Goal: Task Accomplishment & Management: Complete application form

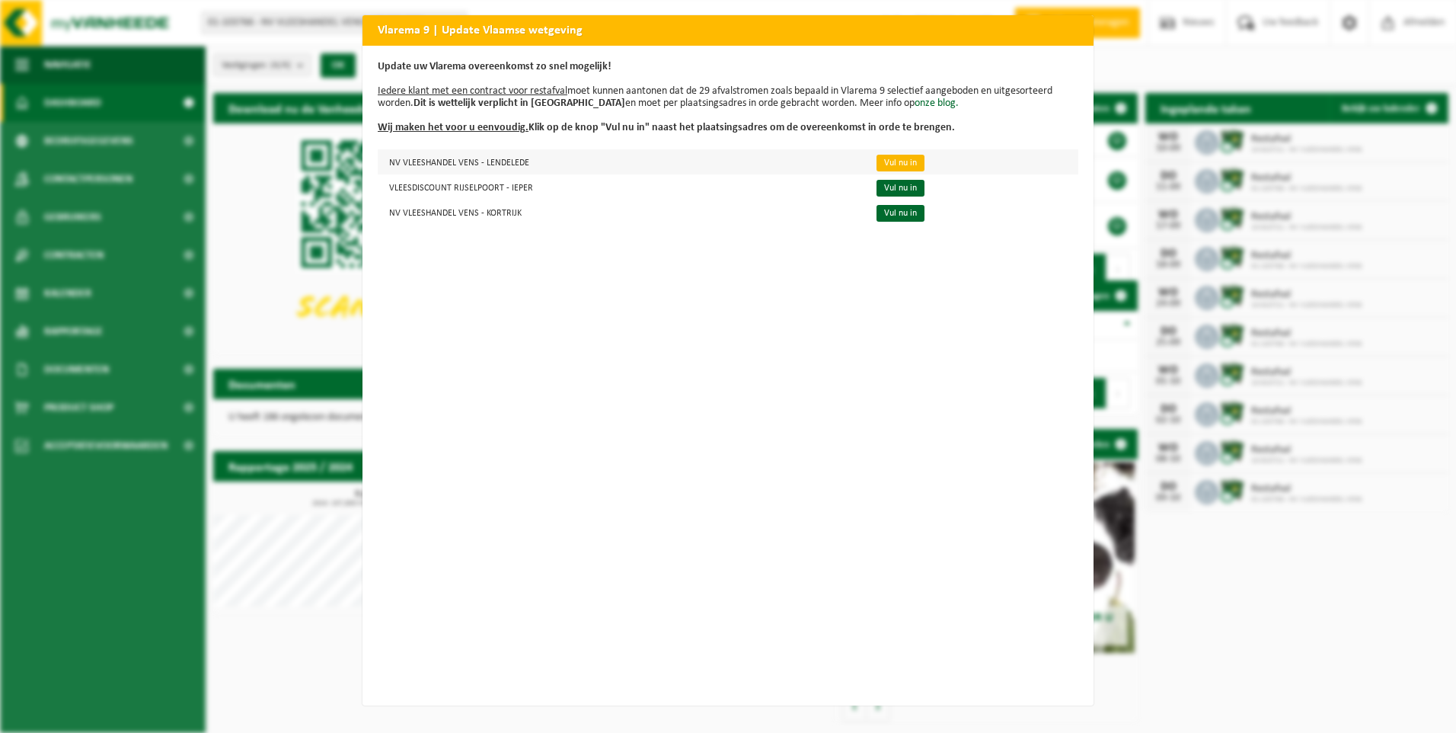
click at [893, 163] on link "Vul nu in" at bounding box center [900, 163] width 48 height 17
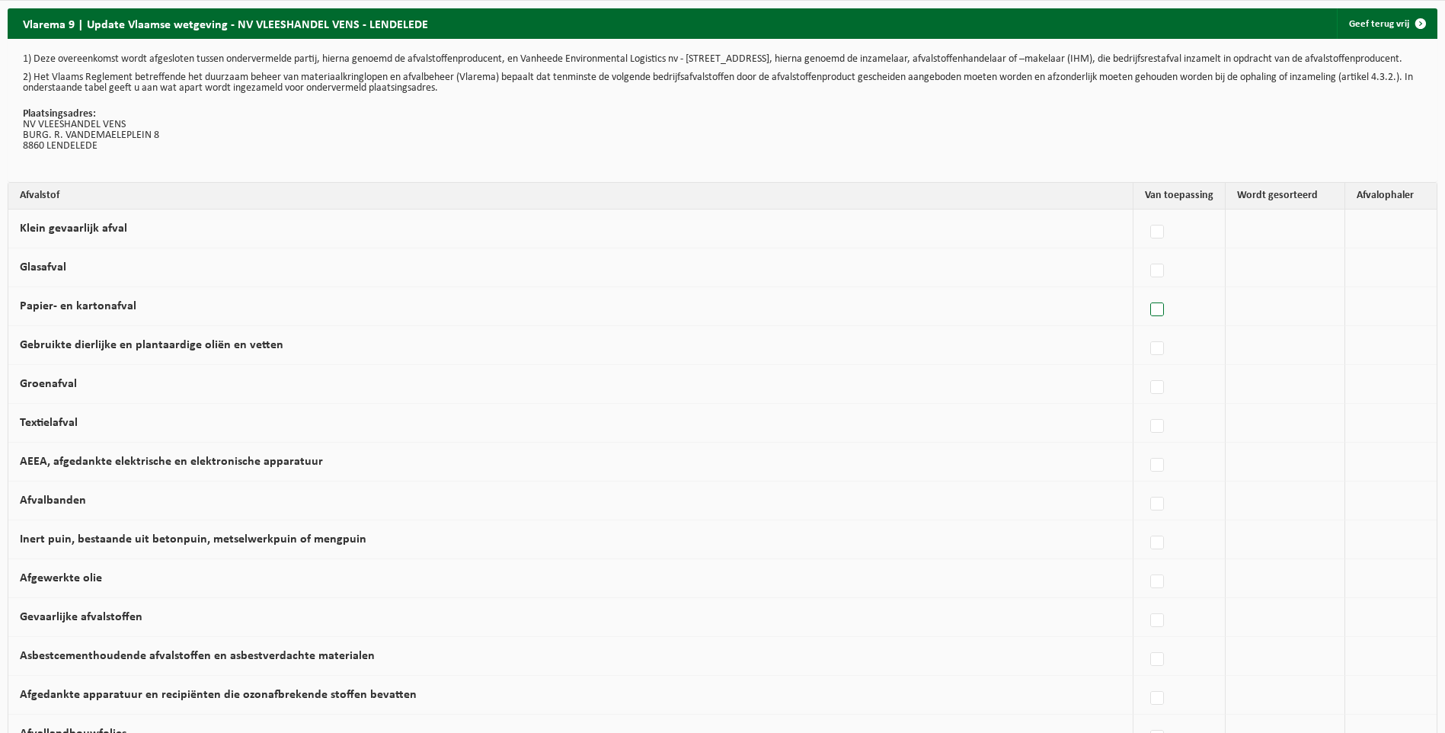
click at [1154, 321] on label at bounding box center [1157, 310] width 21 height 23
click at [1145, 291] on input "Papier- en kartonafval" at bounding box center [1144, 290] width 1 height 1
checkbox input "true"
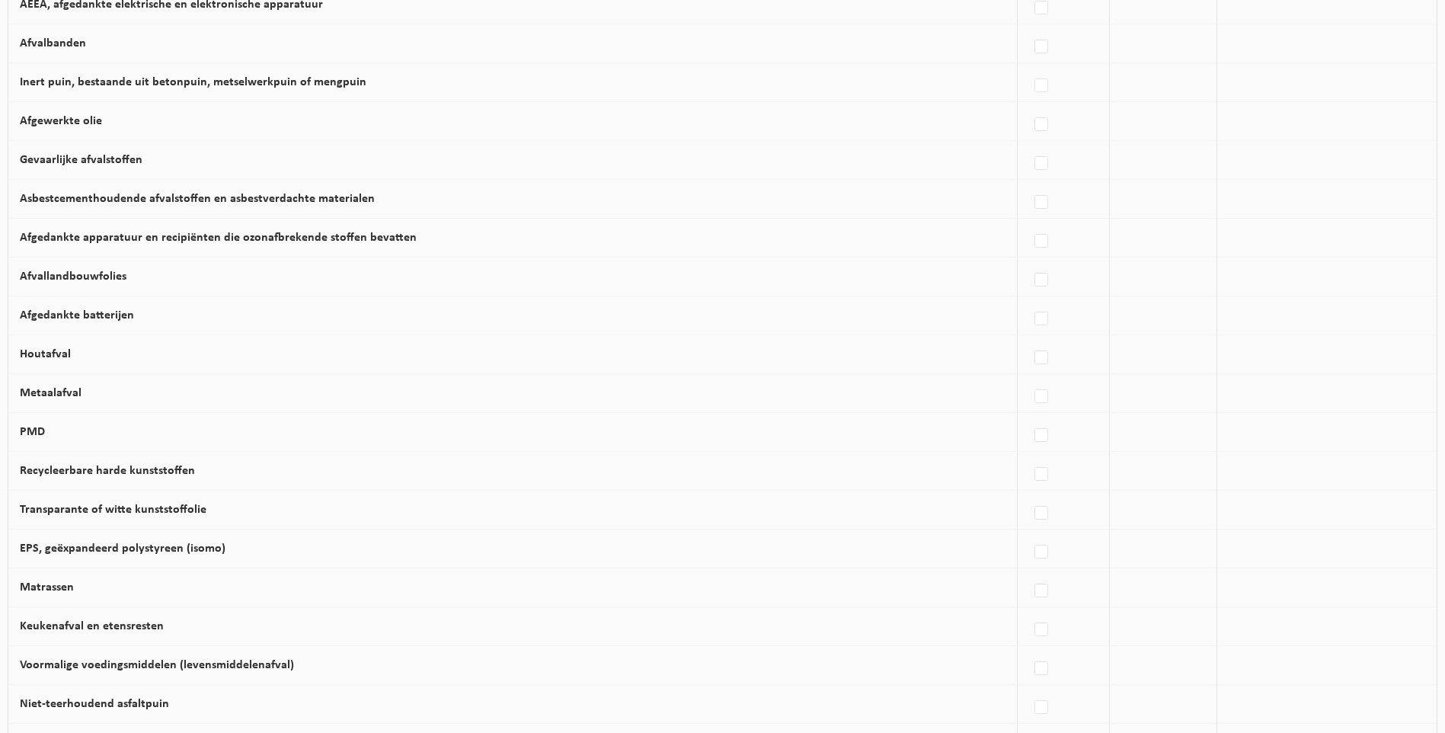
scroll to position [533, 0]
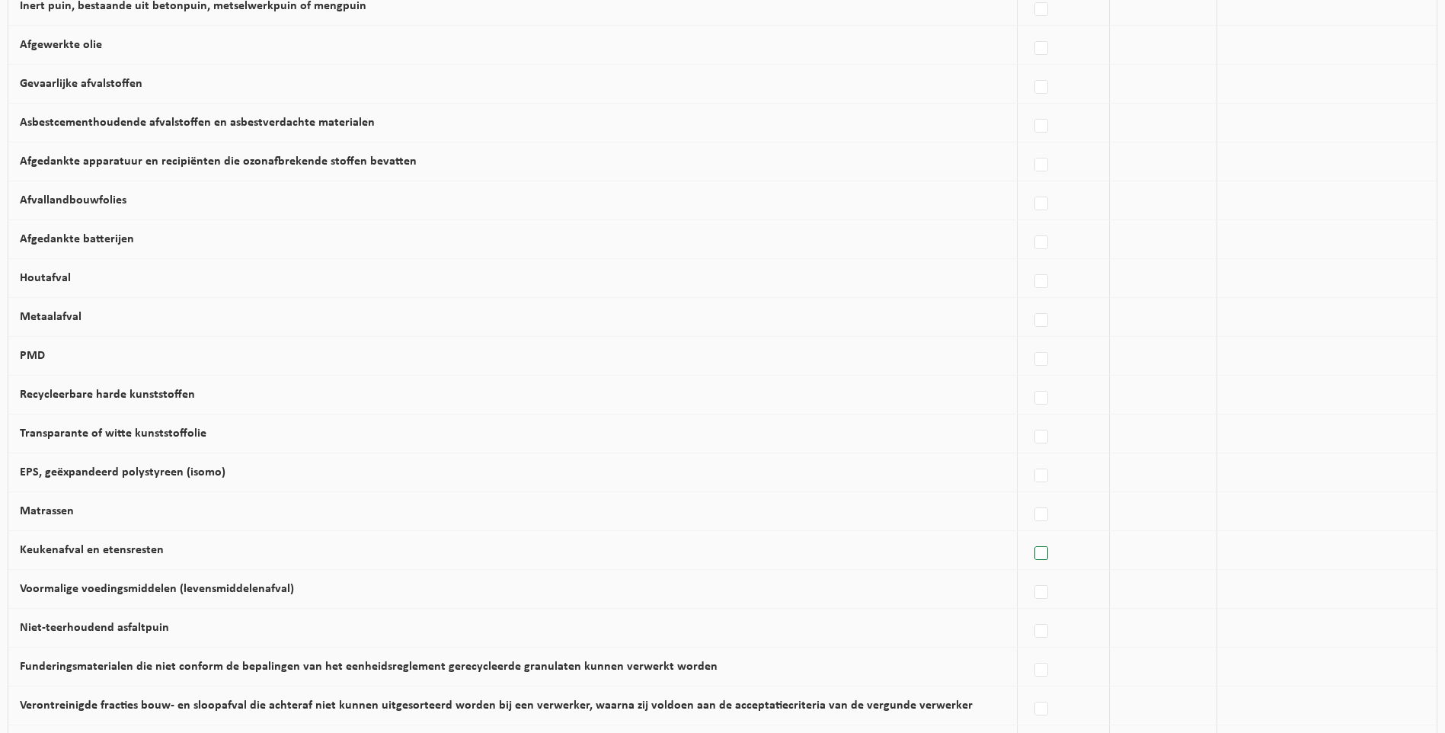
click at [1033, 560] on label at bounding box center [1041, 553] width 21 height 23
click at [1029, 535] on input "Keukenafval en etensresten" at bounding box center [1028, 534] width 1 height 1
checkbox input "true"
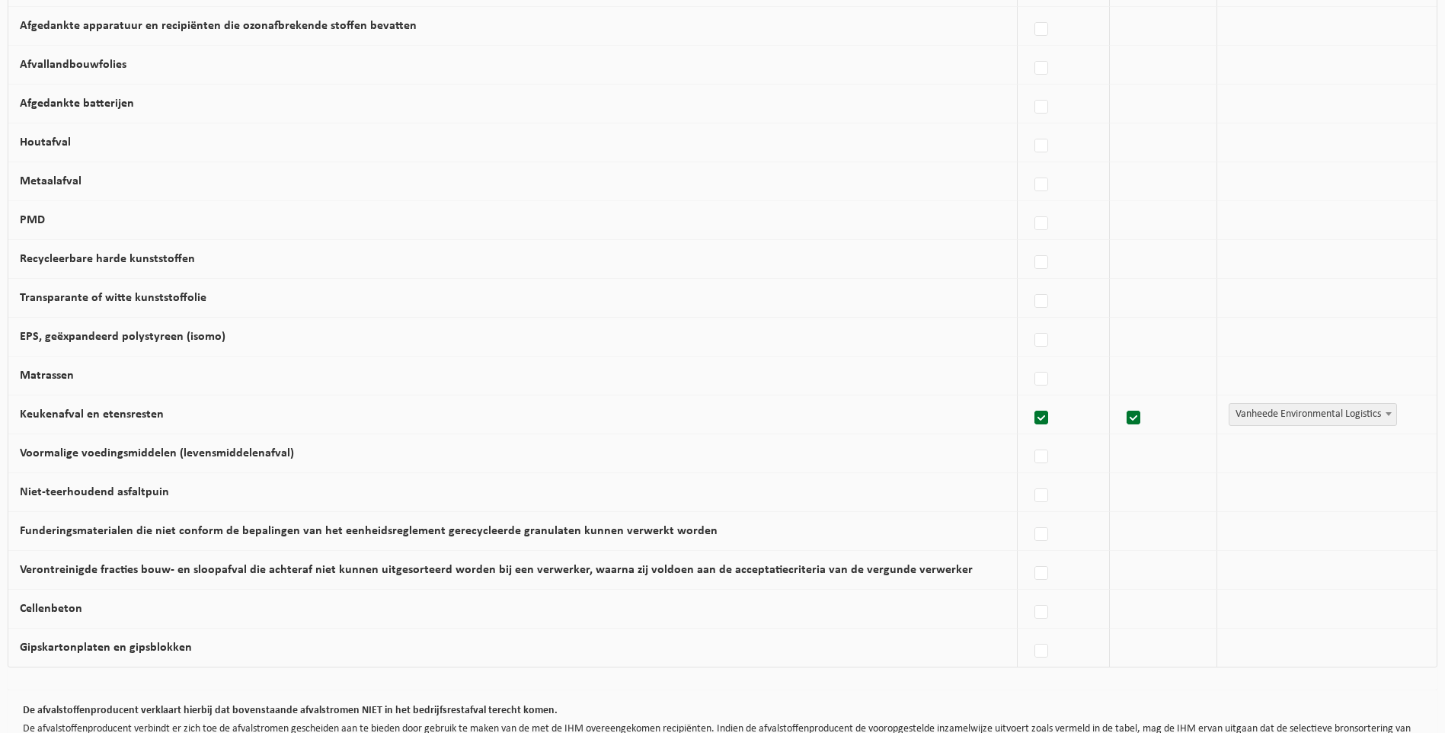
scroll to position [685, 0]
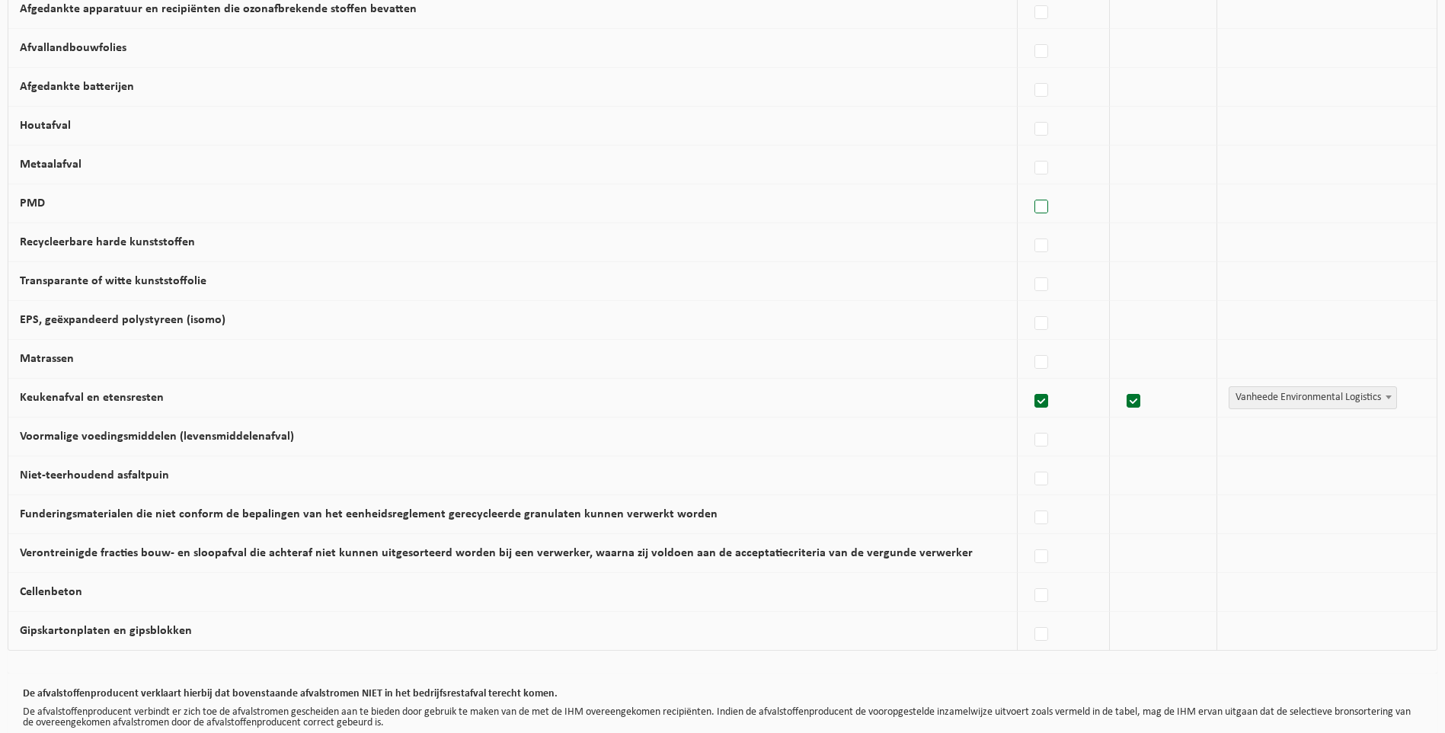
click at [1034, 214] on label at bounding box center [1041, 207] width 21 height 23
click at [1029, 188] on input "PMD" at bounding box center [1028, 187] width 1 height 1
checkbox input "true"
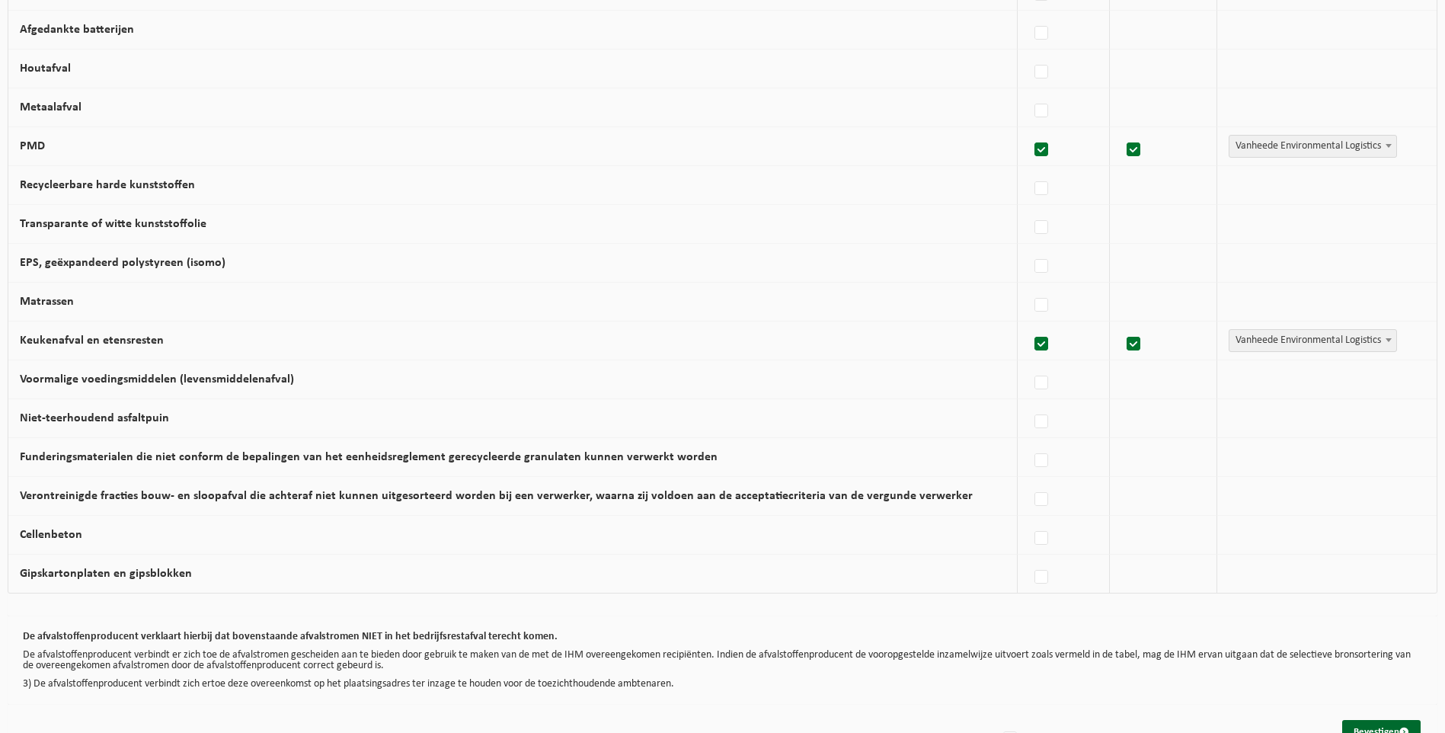
scroll to position [801, 0]
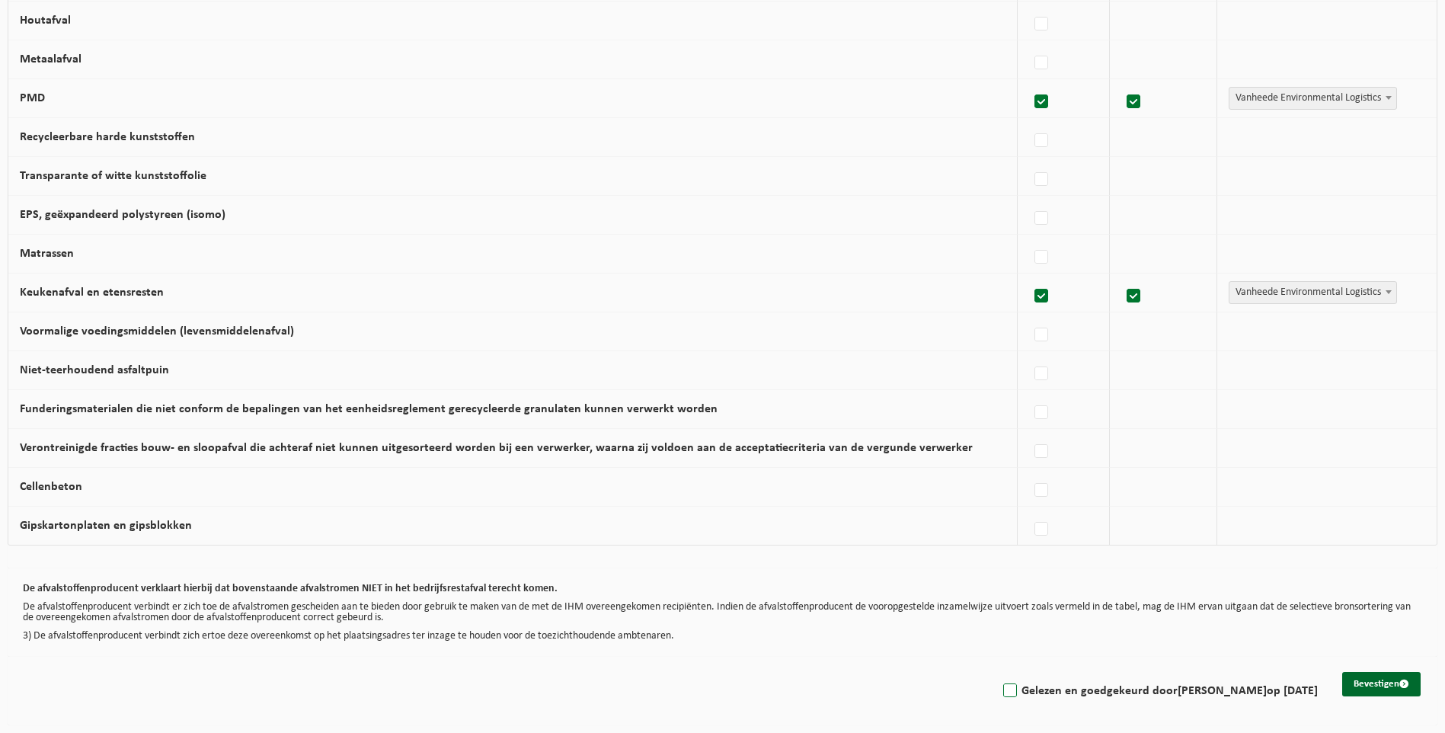
click at [1148, 691] on label "Gelezen en goedgekeurd door LUC VENS op 06/09/25" at bounding box center [1159, 690] width 318 height 23
click at [998, 672] on input "Gelezen en goedgekeurd door LUC VENS op 06/09/25" at bounding box center [997, 671] width 1 height 1
checkbox input "true"
click at [1363, 673] on button "Bevestigen" at bounding box center [1381, 684] width 78 height 24
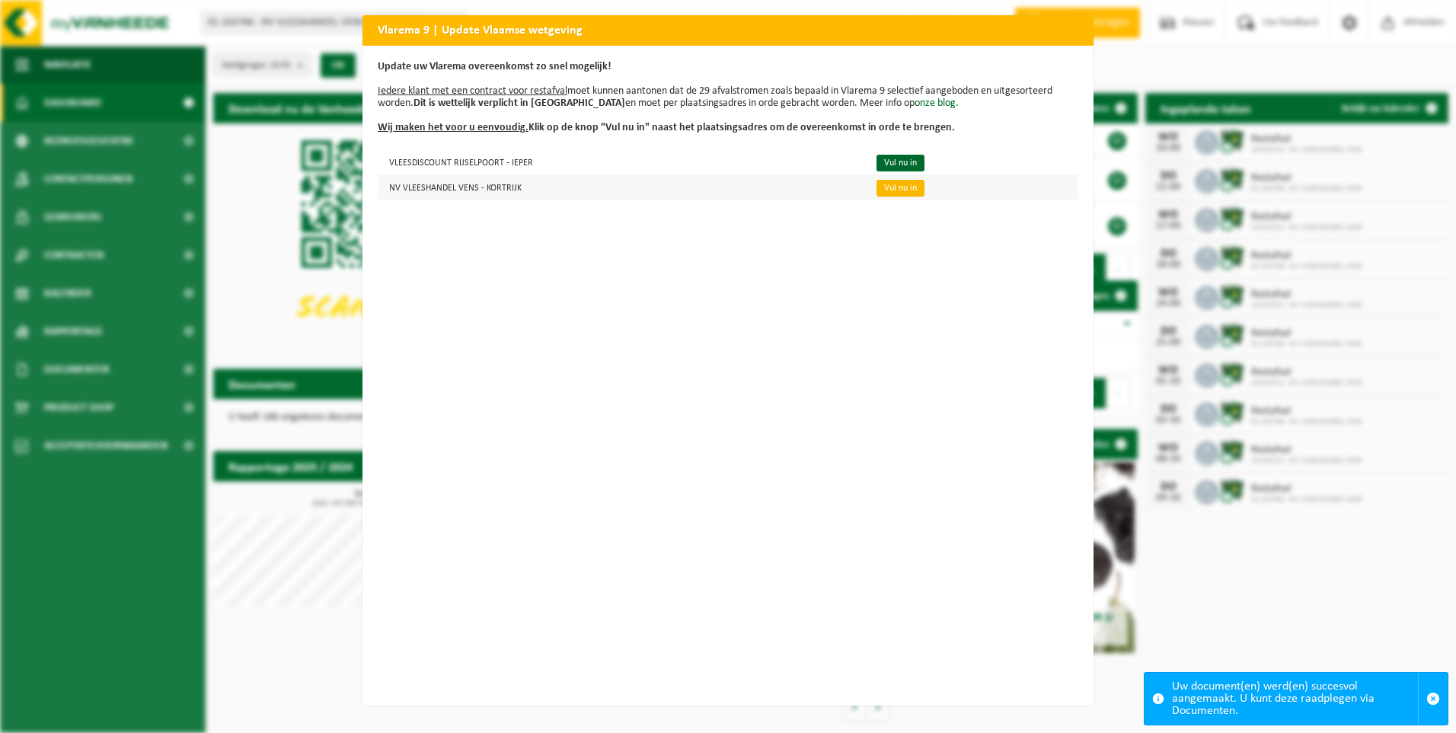
click at [889, 185] on link "Vul nu in" at bounding box center [900, 188] width 48 height 17
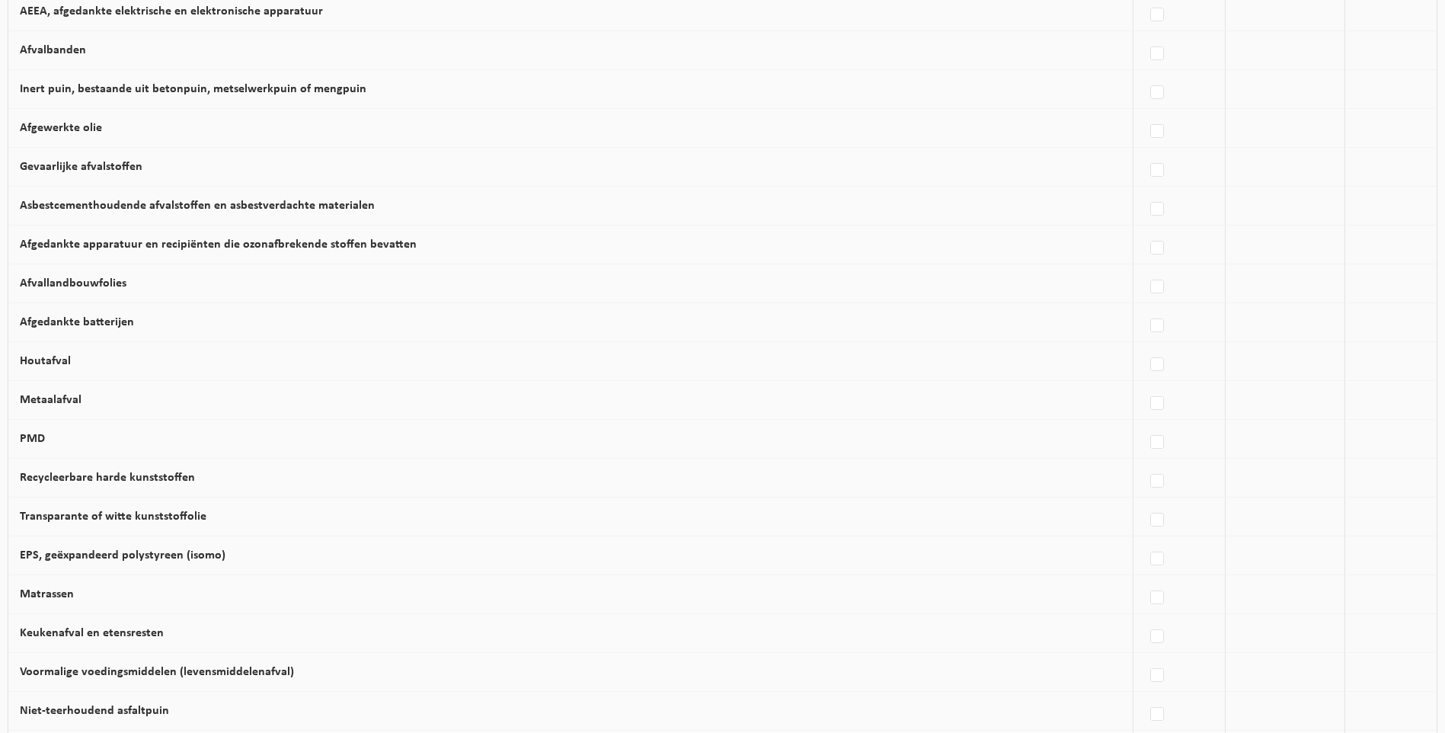
scroll to position [609, 0]
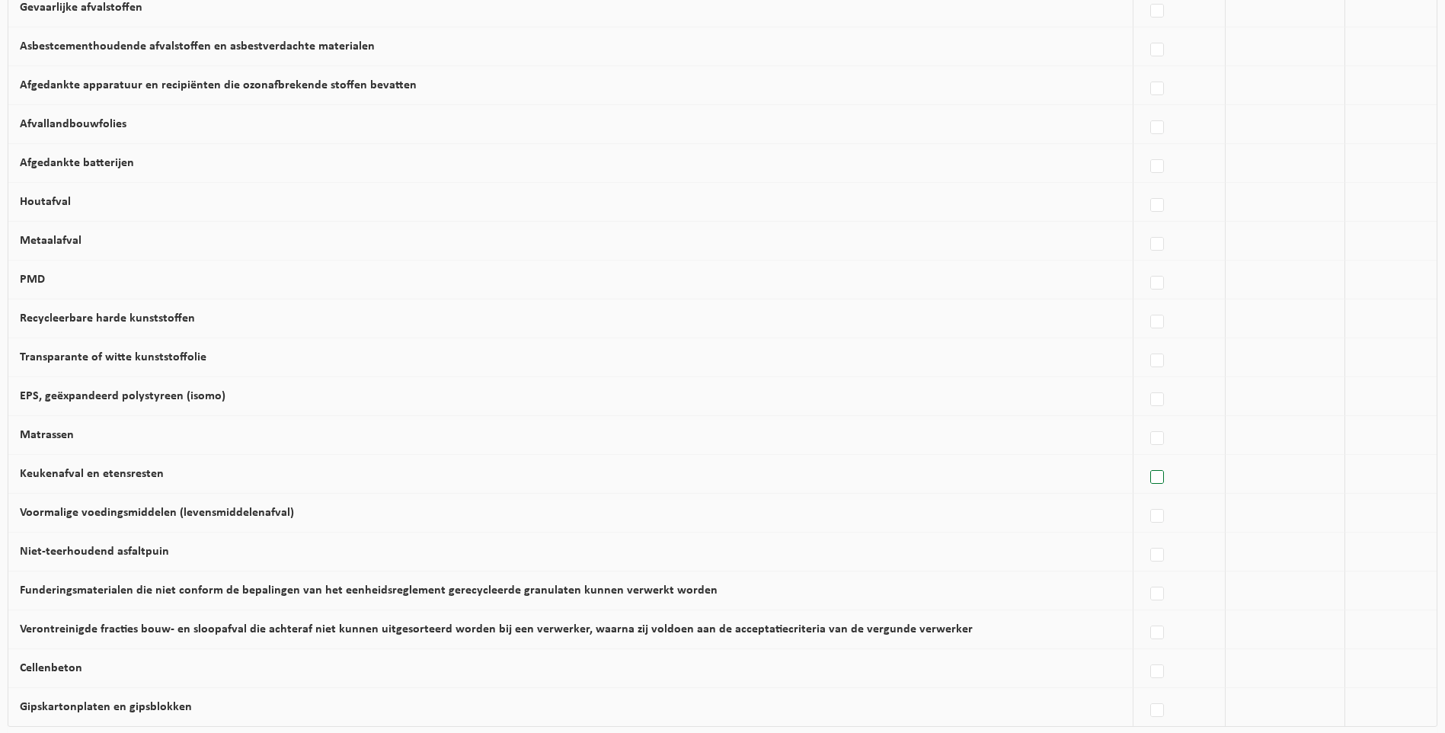
click at [1161, 486] on label at bounding box center [1157, 477] width 21 height 23
click at [1145, 458] on input "Keukenafval en etensresten" at bounding box center [1144, 458] width 1 height 1
checkbox input "true"
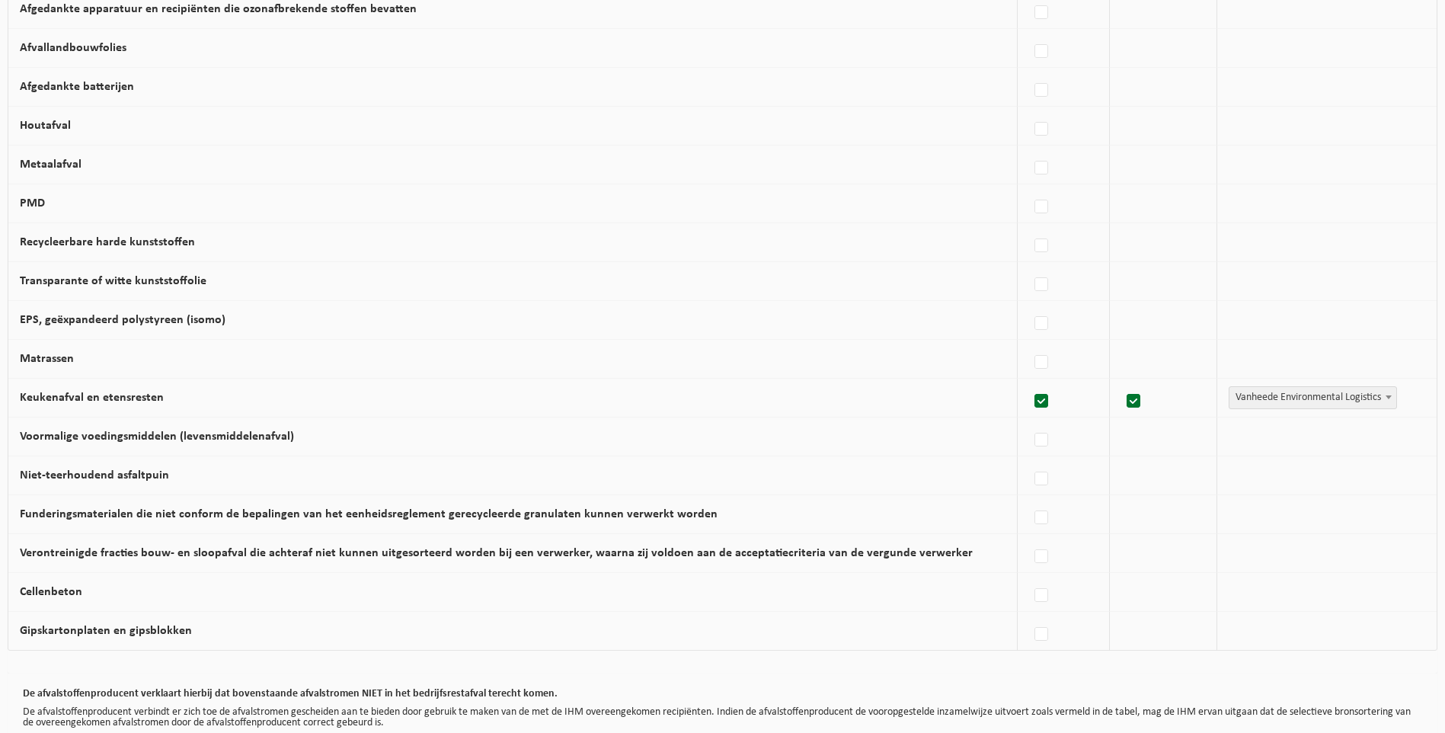
scroll to position [801, 0]
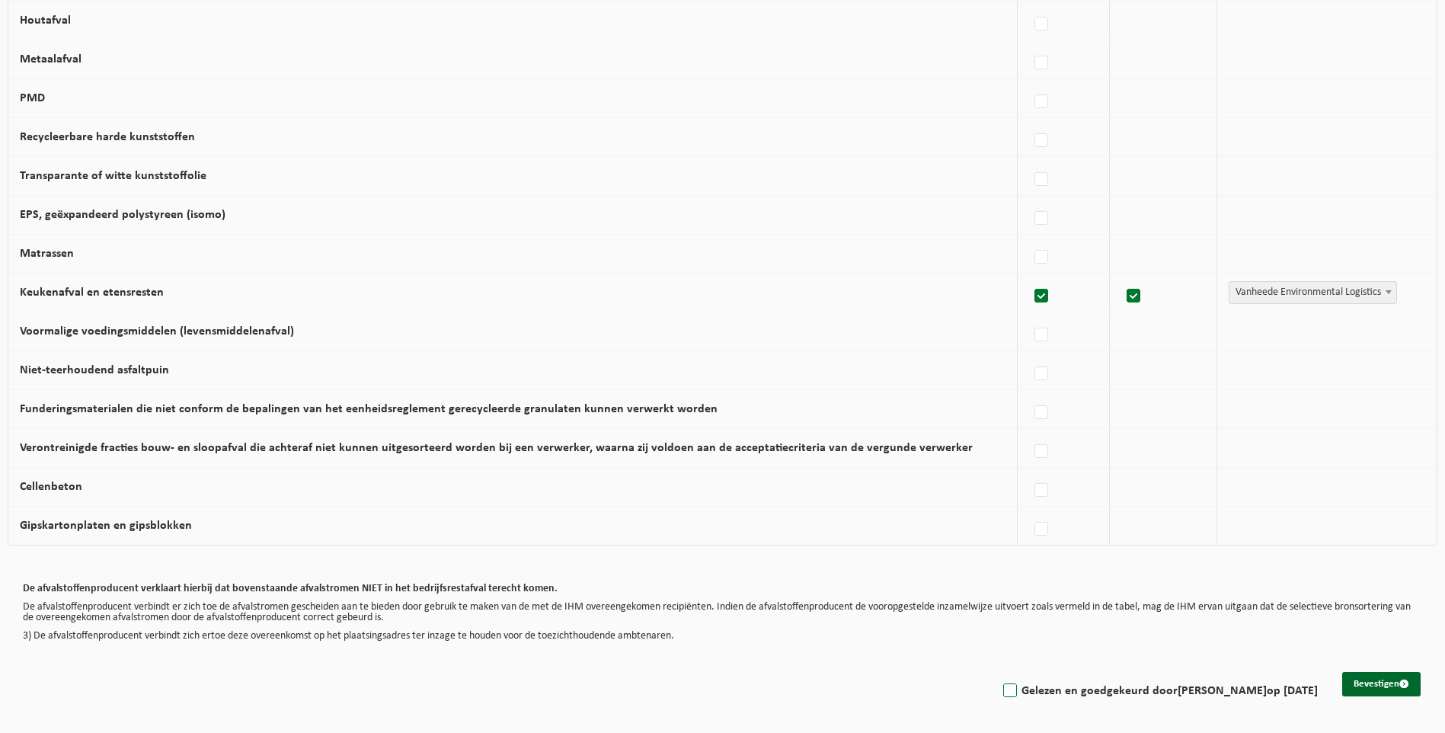
click at [1208, 689] on strong "[PERSON_NAME]" at bounding box center [1221, 691] width 89 height 12
click at [998, 672] on input "Gelezen en goedgekeurd door LUC VENS op 06/09/25" at bounding box center [997, 671] width 1 height 1
checkbox input "true"
click at [1365, 682] on button "Bevestigen" at bounding box center [1381, 684] width 78 height 24
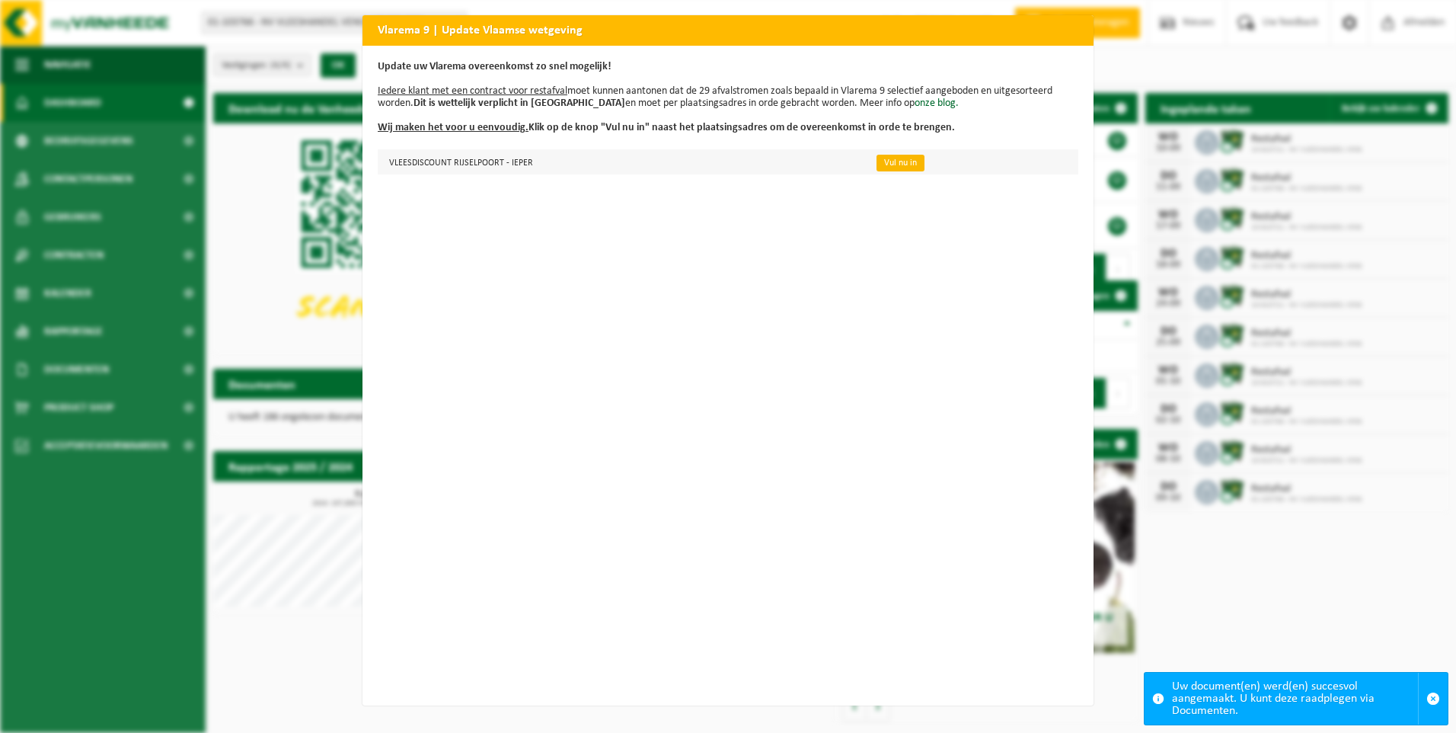
drag, startPoint x: 855, startPoint y: 164, endPoint x: 874, endPoint y: 161, distance: 19.3
click at [864, 164] on td "Vul nu in" at bounding box center [971, 161] width 215 height 25
click at [876, 161] on link "Vul nu in" at bounding box center [900, 163] width 48 height 17
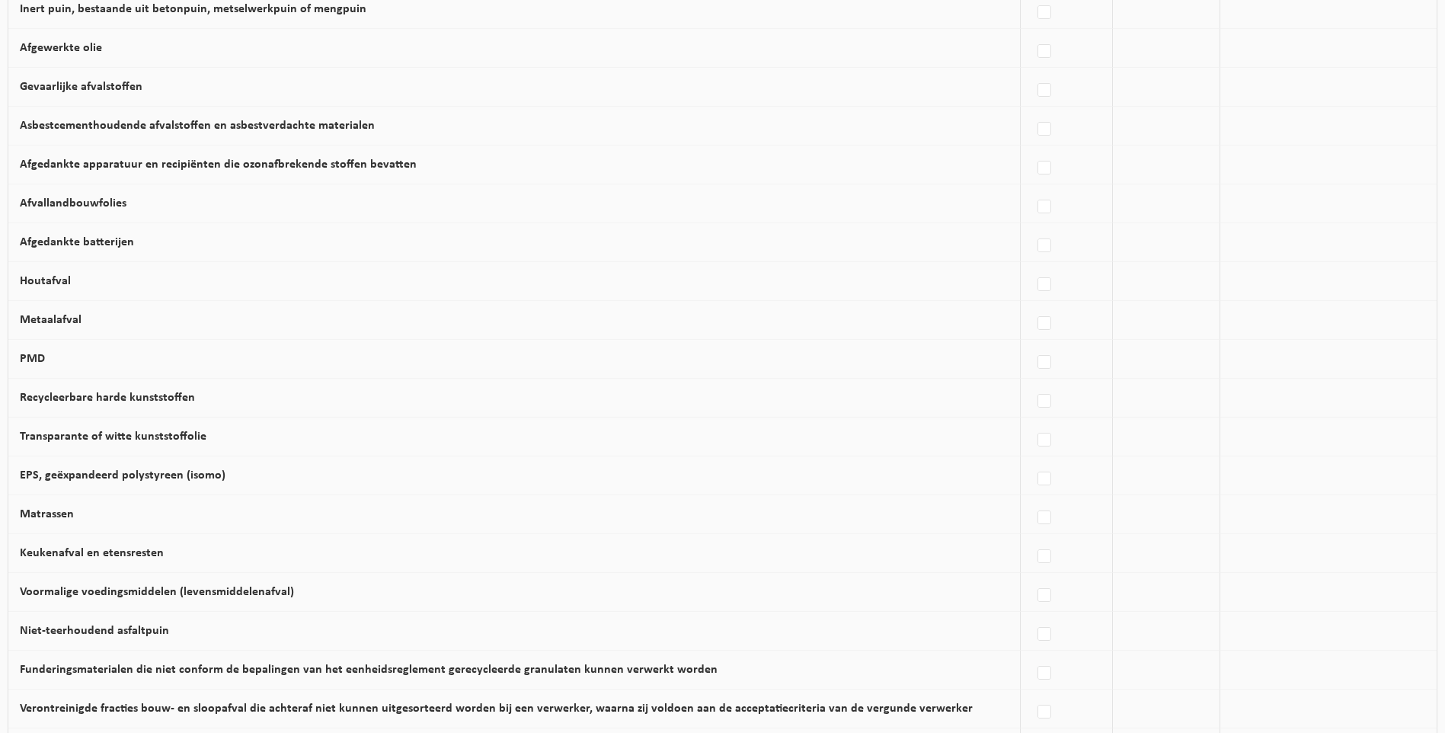
scroll to position [533, 0]
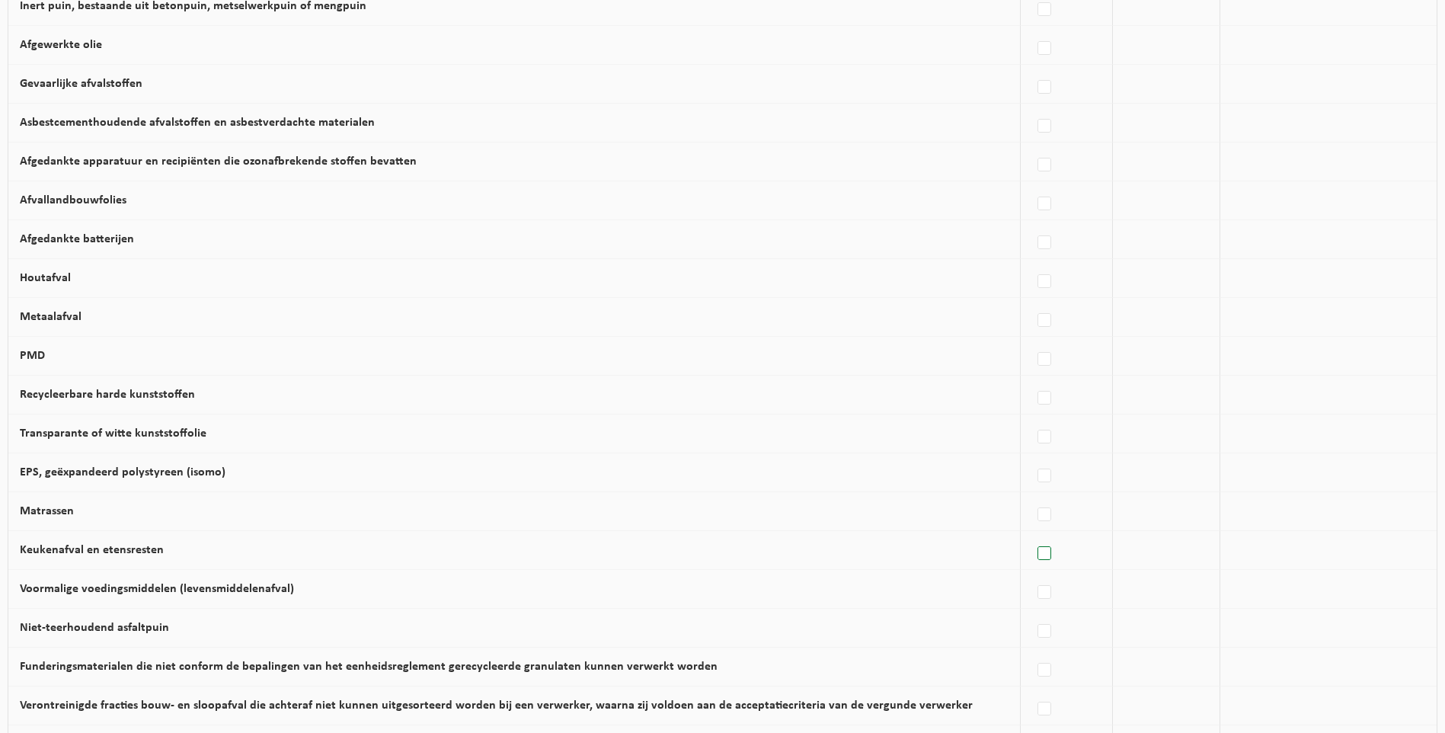
click at [1046, 565] on label at bounding box center [1044, 553] width 21 height 23
click at [1032, 535] on input "Keukenafval en etensresten" at bounding box center [1031, 534] width 1 height 1
checkbox input "true"
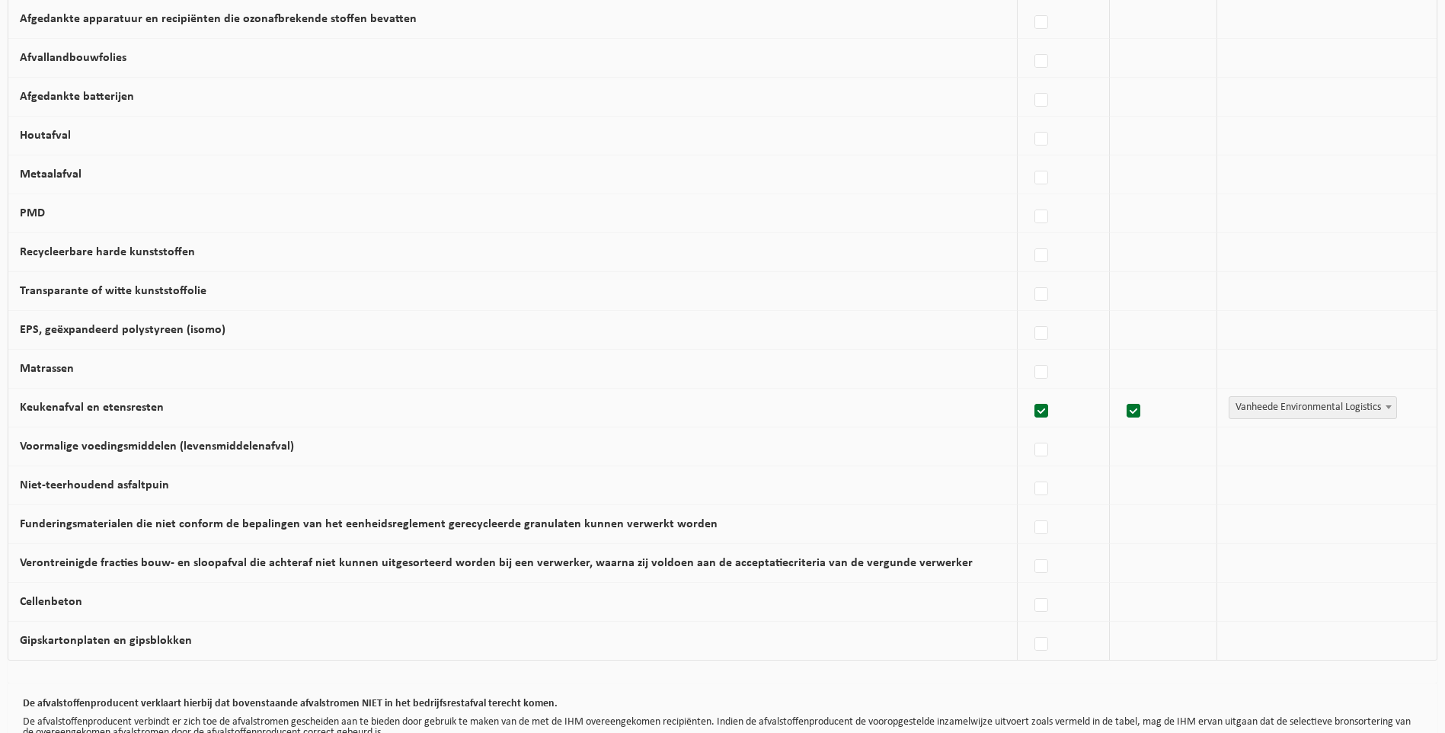
scroll to position [685, 0]
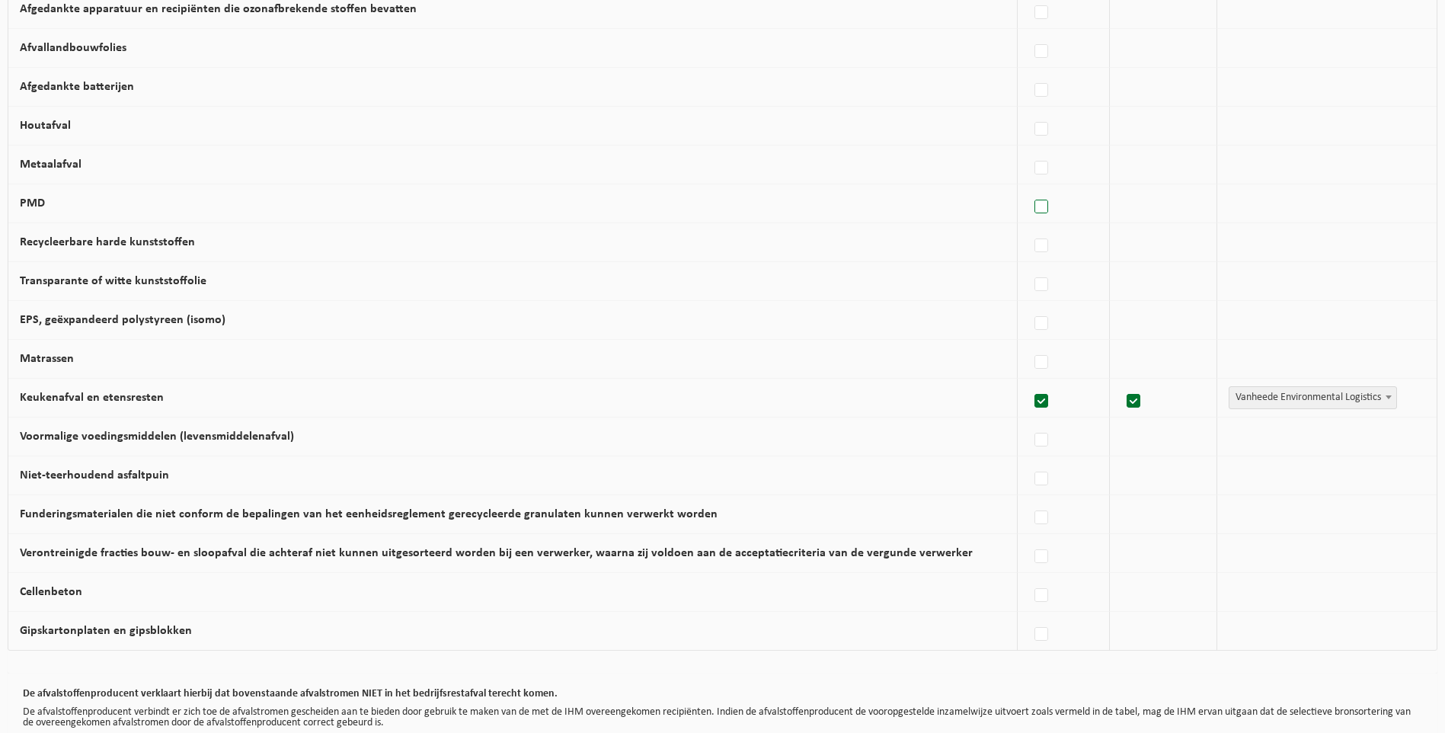
click at [1033, 214] on label at bounding box center [1041, 207] width 21 height 23
click at [1029, 188] on input "PMD" at bounding box center [1028, 187] width 1 height 1
checkbox input "true"
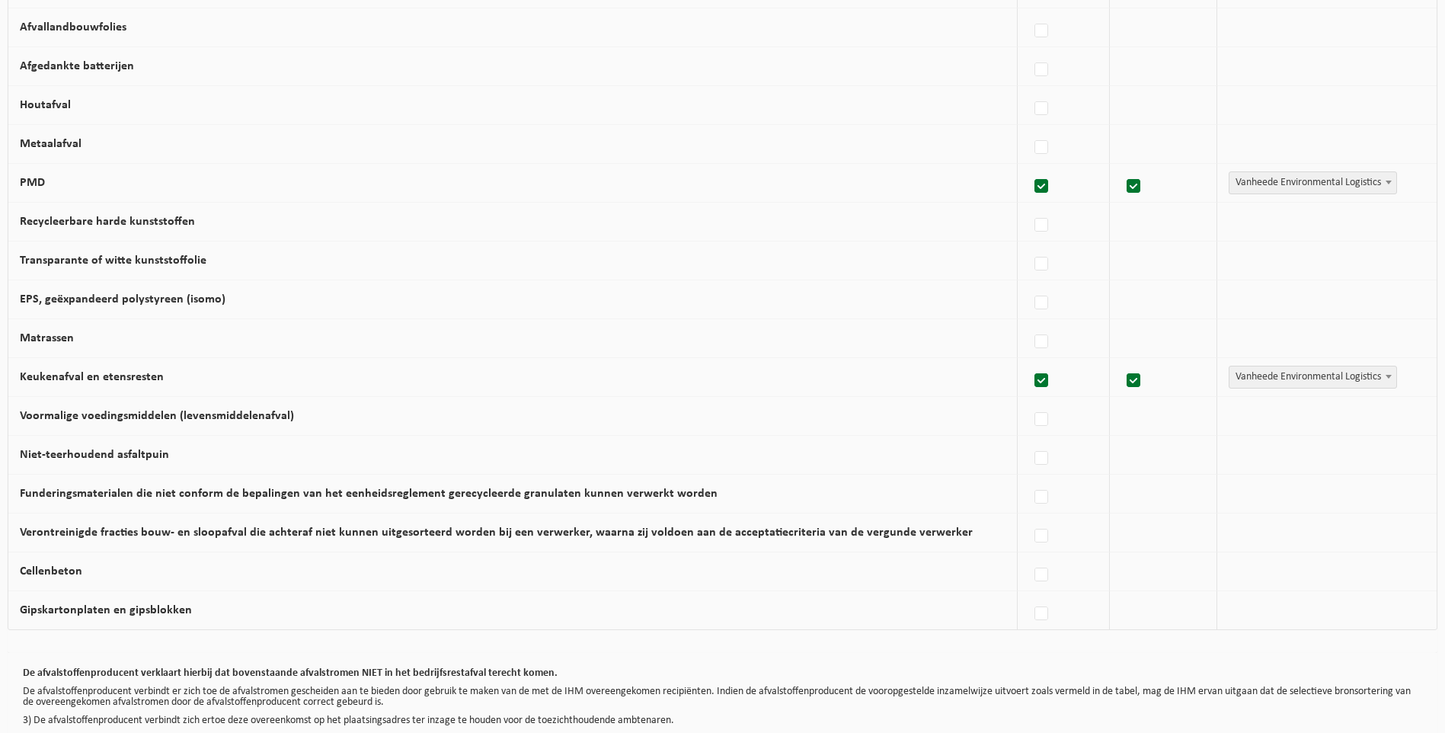
scroll to position [801, 0]
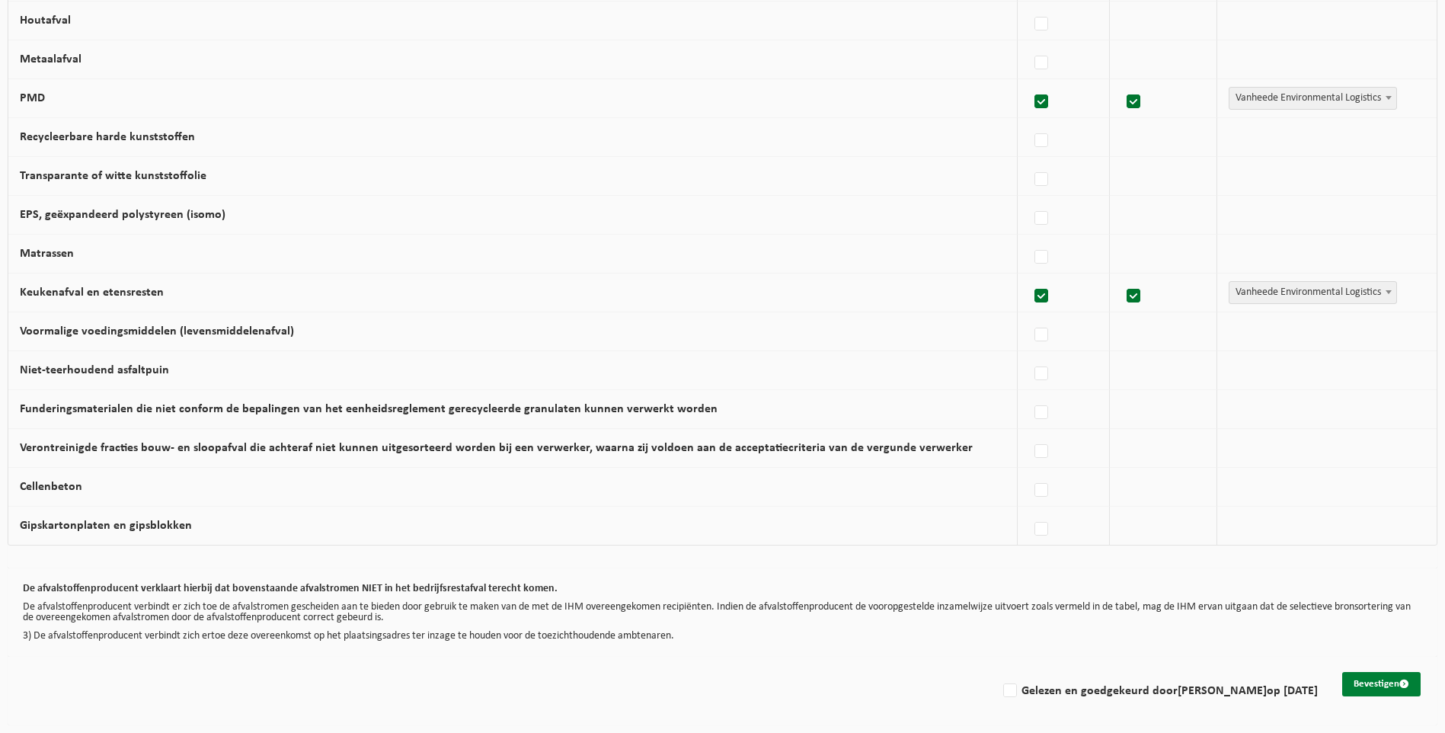
click at [1371, 685] on button "Bevestigen" at bounding box center [1381, 684] width 78 height 24
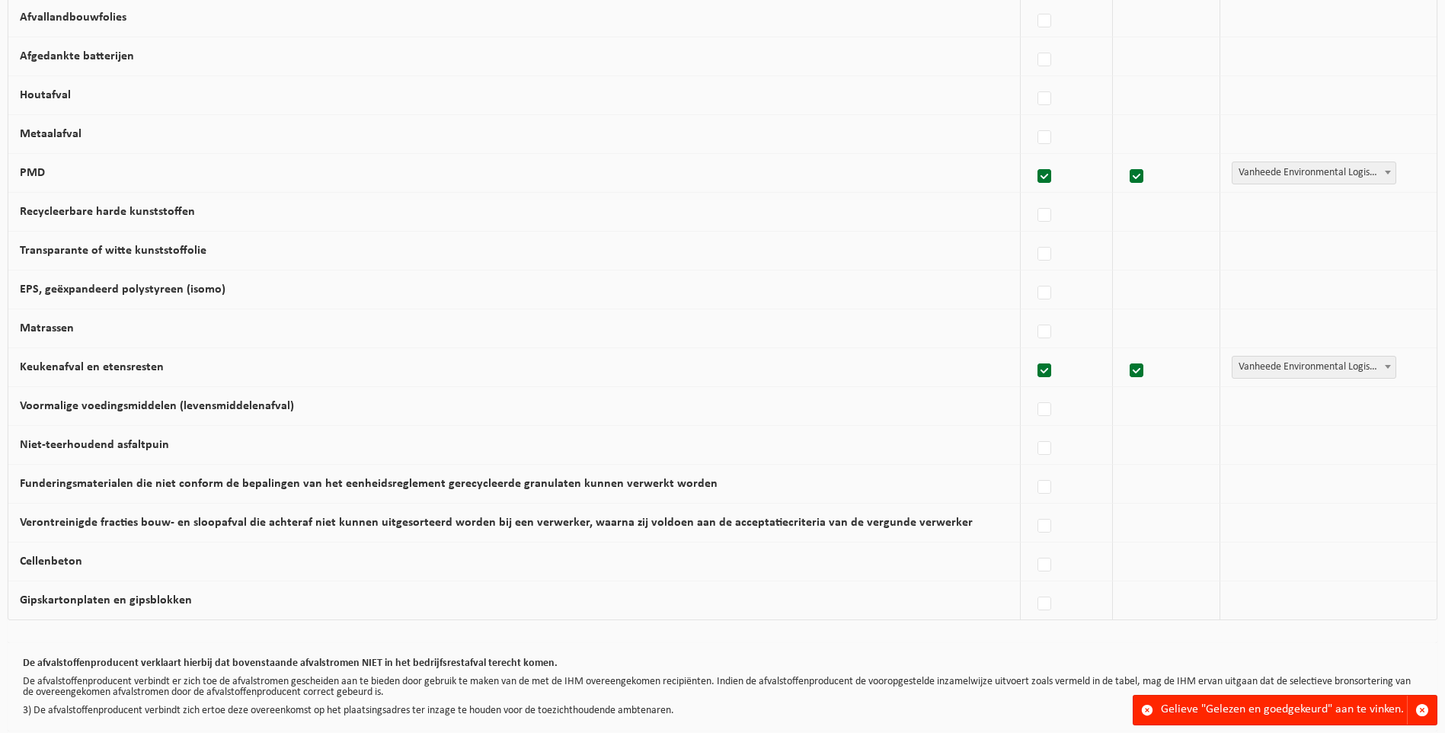
scroll to position [801, 0]
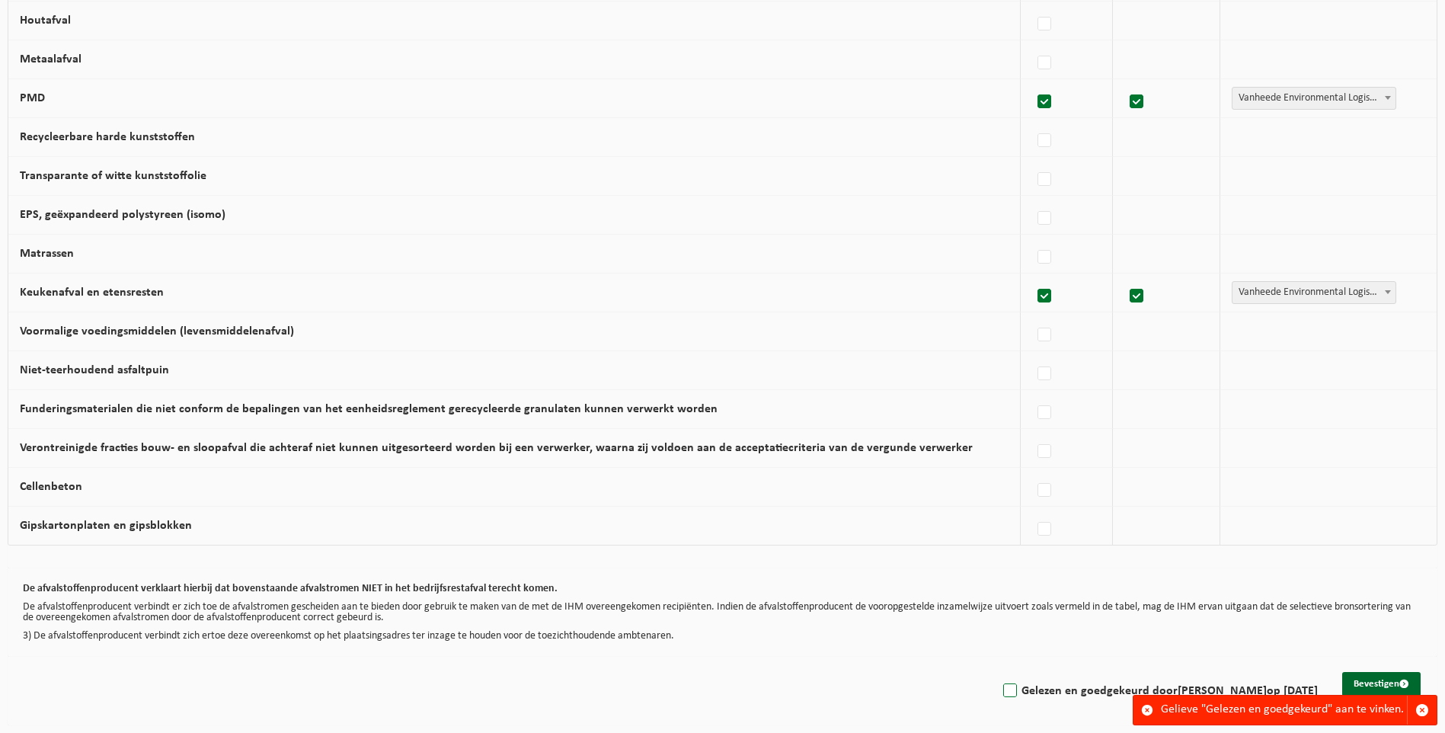
click at [1065, 695] on label "Gelezen en goedgekeurd door [PERSON_NAME] op [DATE]" at bounding box center [1159, 690] width 318 height 23
click at [998, 672] on input "Gelezen en goedgekeurd door [PERSON_NAME] op [DATE]" at bounding box center [997, 671] width 1 height 1
checkbox input "true"
click at [1376, 681] on button "Bevestigen" at bounding box center [1381, 684] width 78 height 24
